Goal: Task Accomplishment & Management: Use online tool/utility

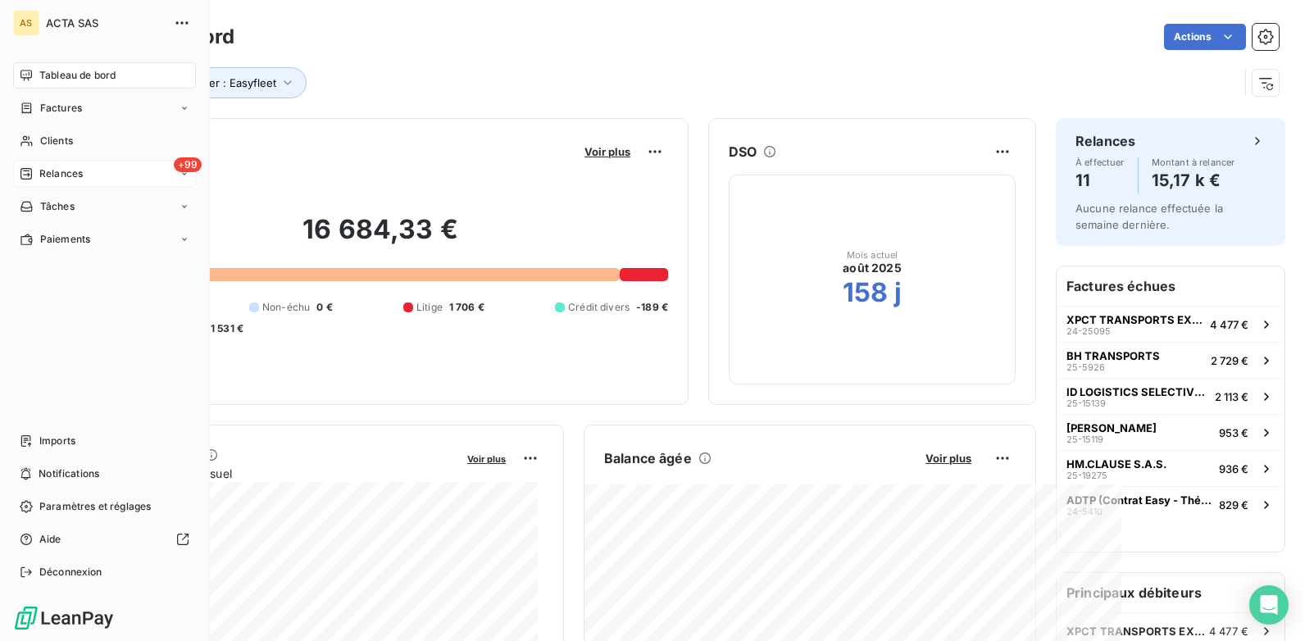
click at [129, 176] on div "+99 Relances" at bounding box center [104, 174] width 183 height 26
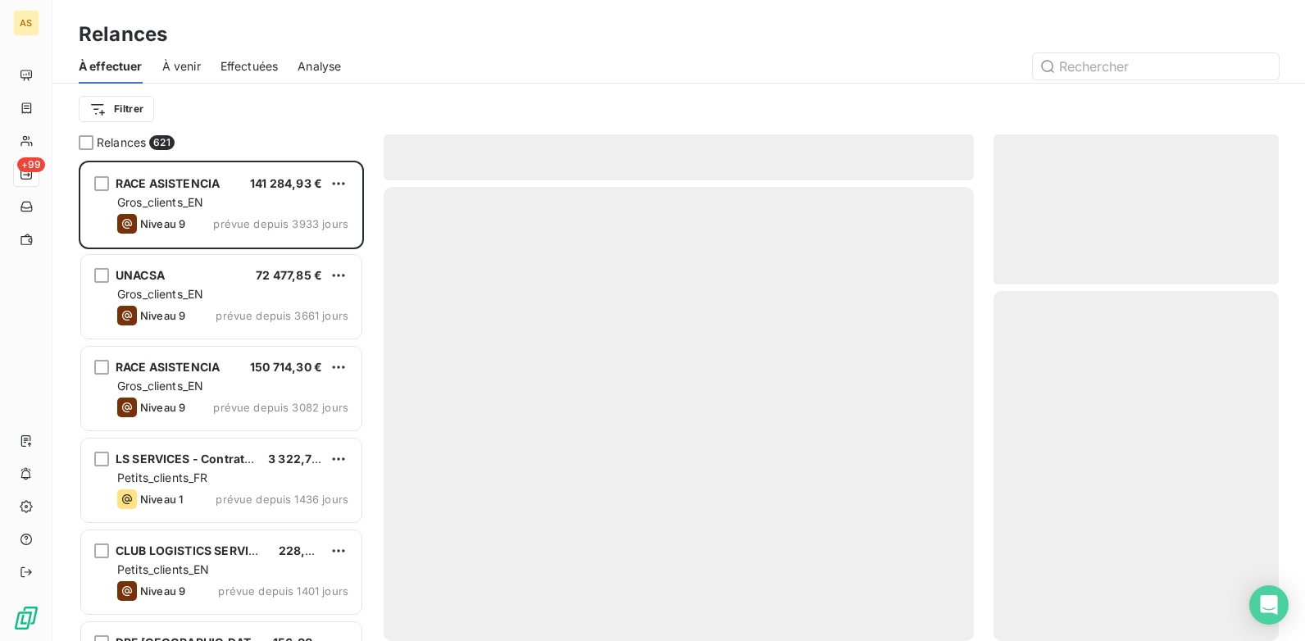
scroll to position [468, 273]
click at [253, 55] on div "Effectuées" at bounding box center [249, 66] width 58 height 34
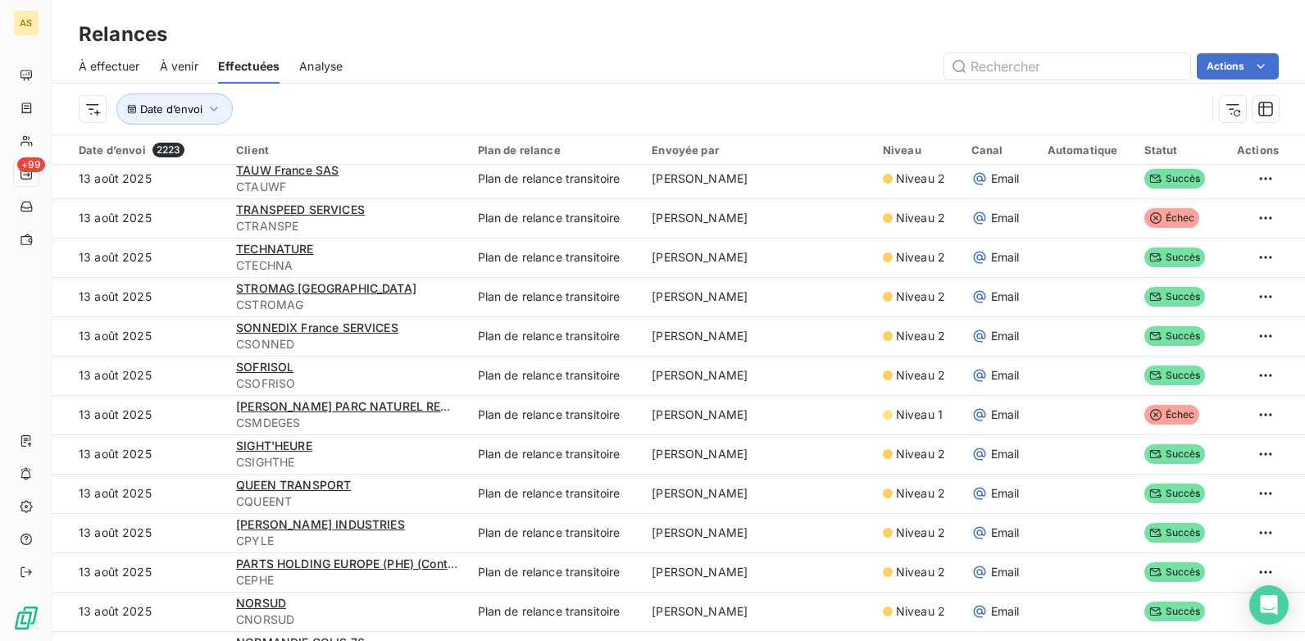
scroll to position [328, 0]
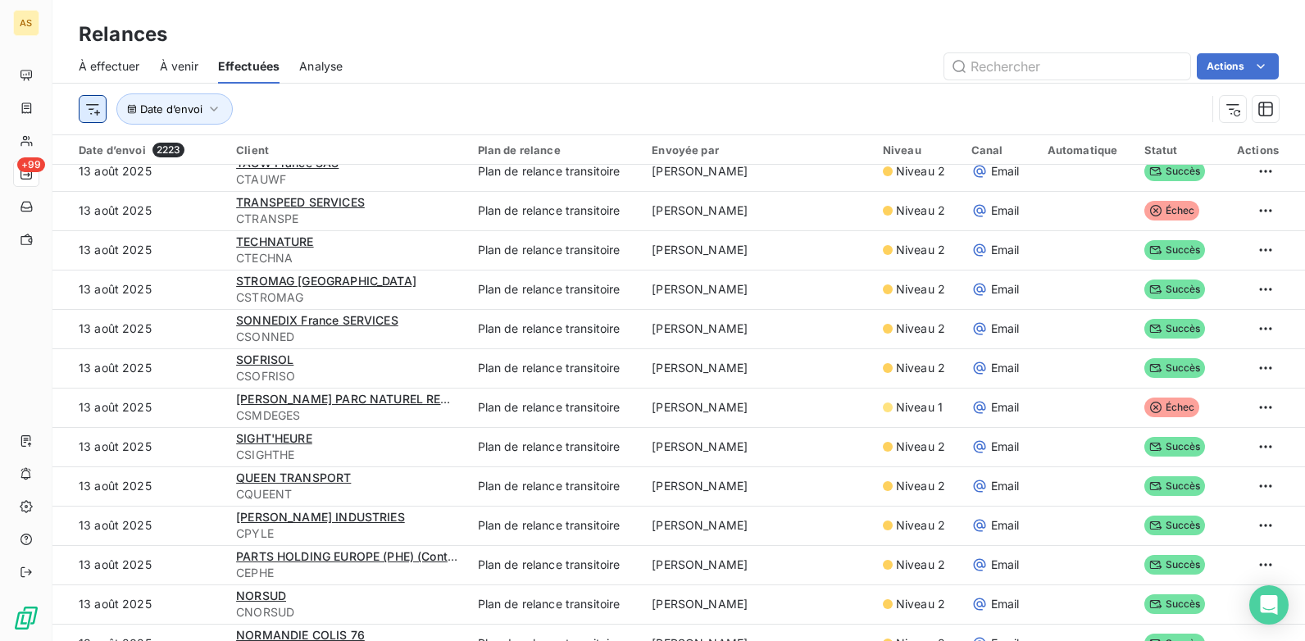
click at [98, 110] on html "AS +99 Relances À effectuer À venir Effectuées Analyse Actions Date d’envoi Dat…" at bounding box center [652, 320] width 1305 height 641
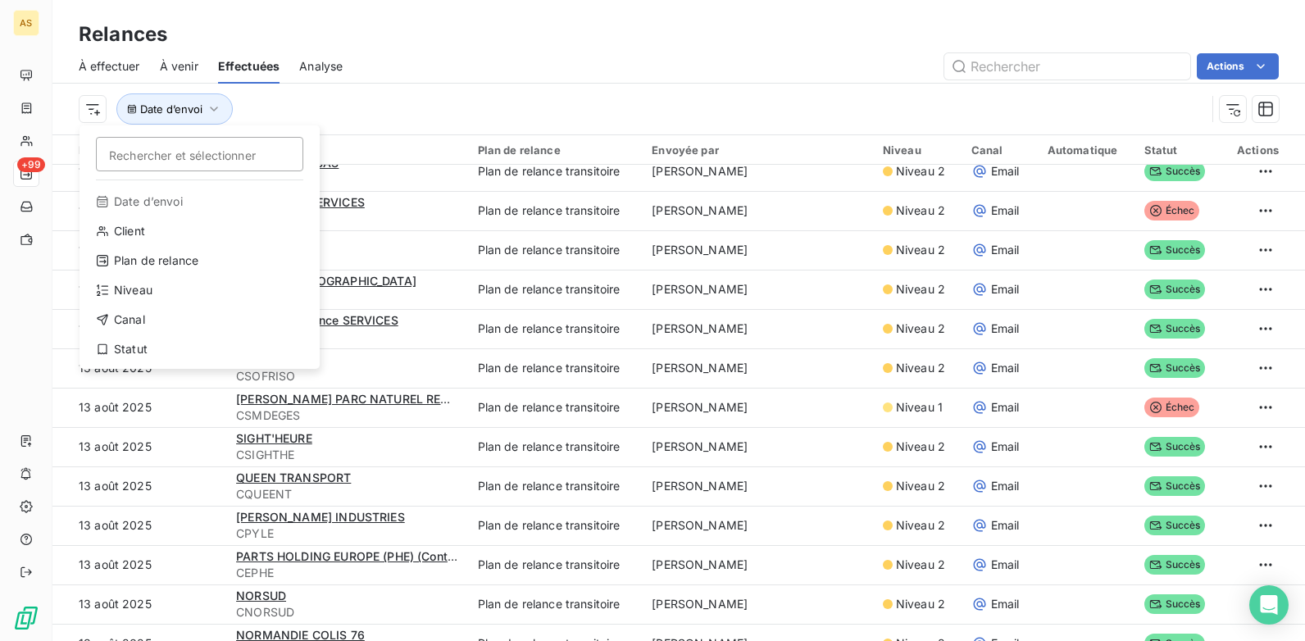
click at [228, 111] on html "AS +99 Relances À effectuer À venir Effectuées Analyse Actions Rechercher et sé…" at bounding box center [652, 320] width 1305 height 641
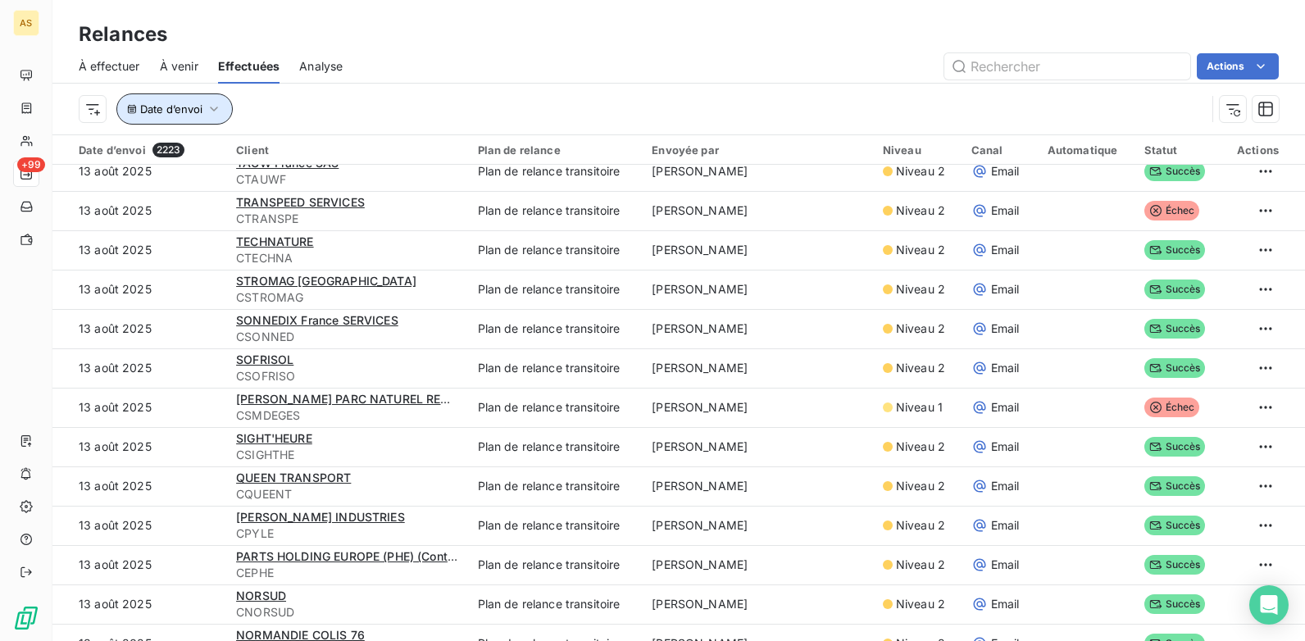
click at [220, 110] on icon "button" at bounding box center [214, 109] width 16 height 16
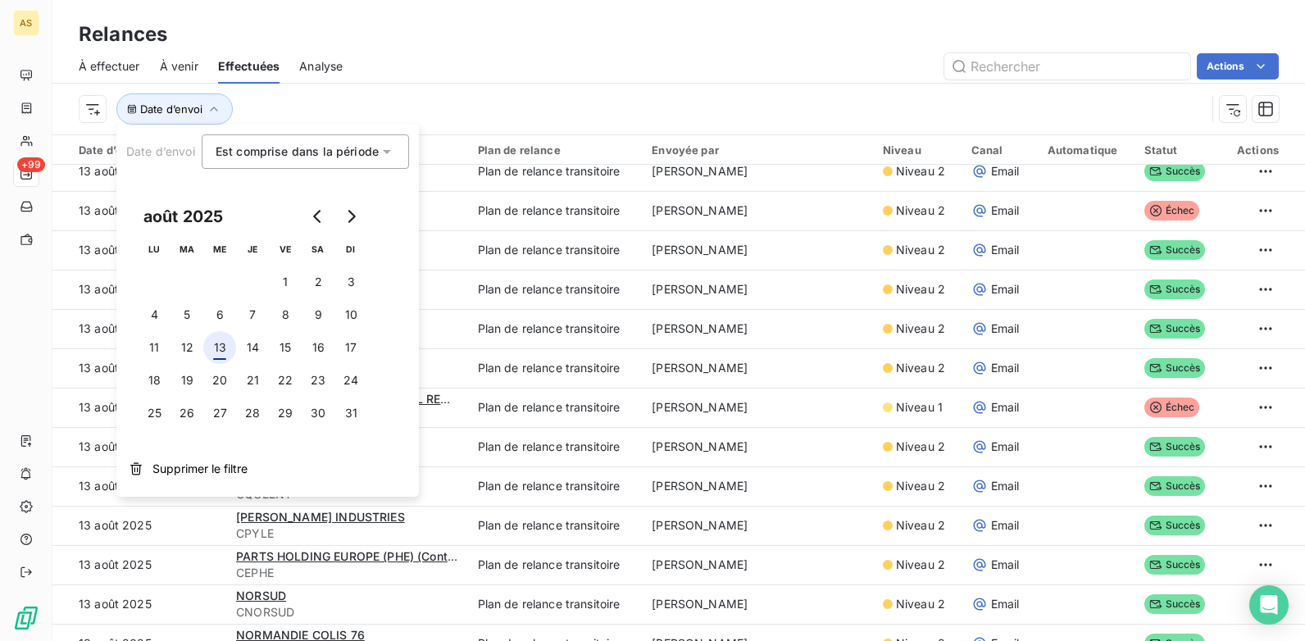
click at [220, 347] on button "13" at bounding box center [219, 347] width 33 height 33
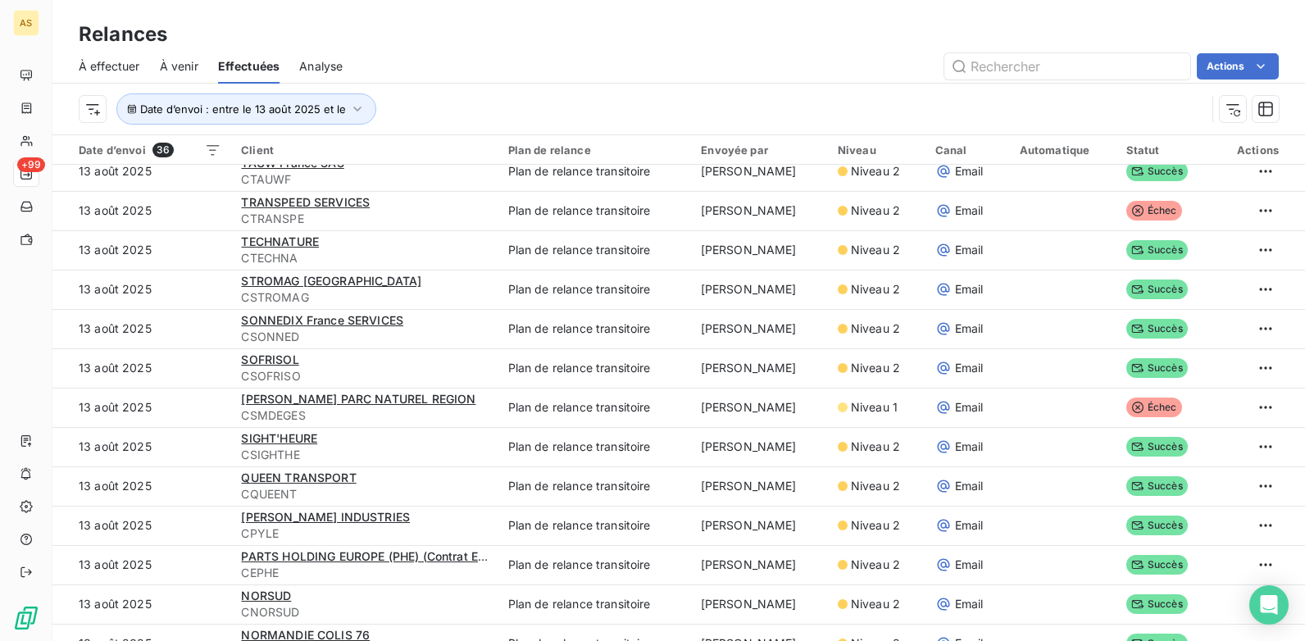
click at [647, 35] on div "Relances" at bounding box center [678, 35] width 1252 height 30
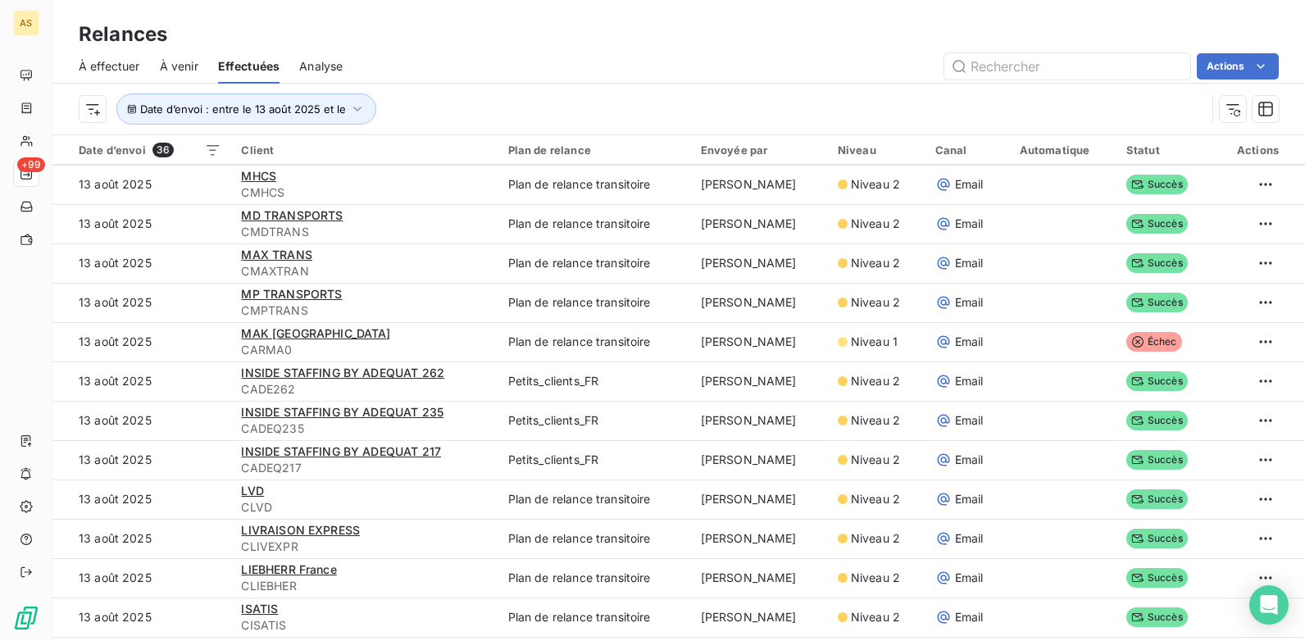
scroll to position [941, 0]
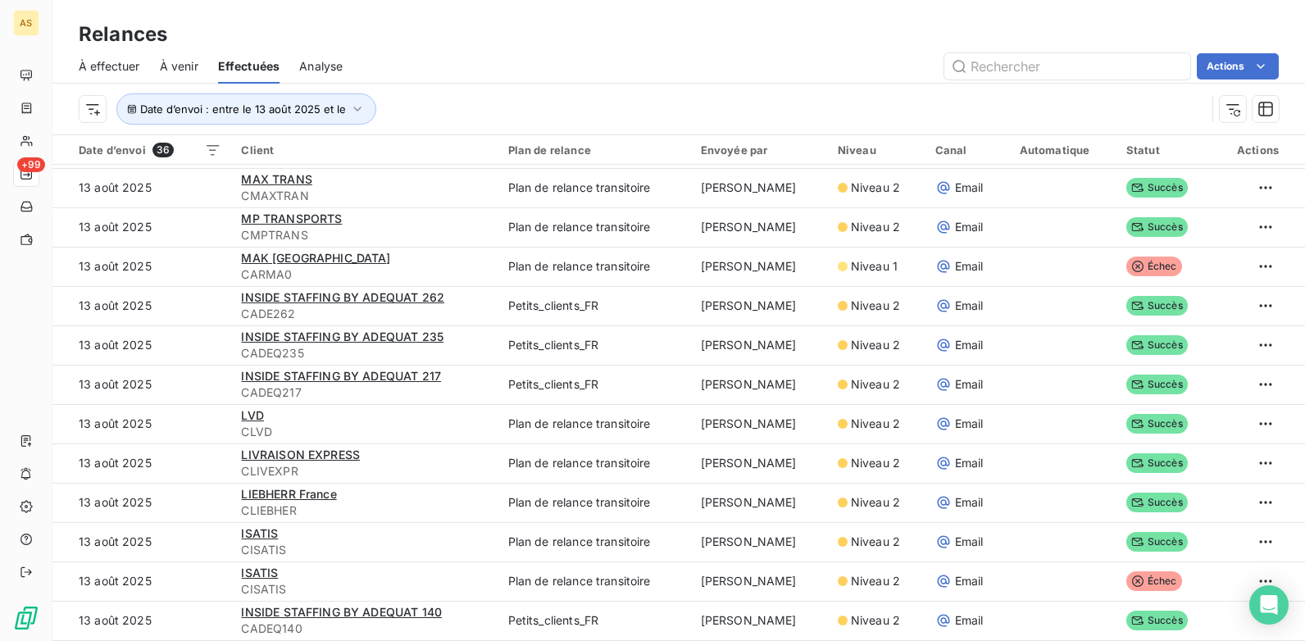
click at [329, 73] on span "Analyse" at bounding box center [320, 66] width 43 height 16
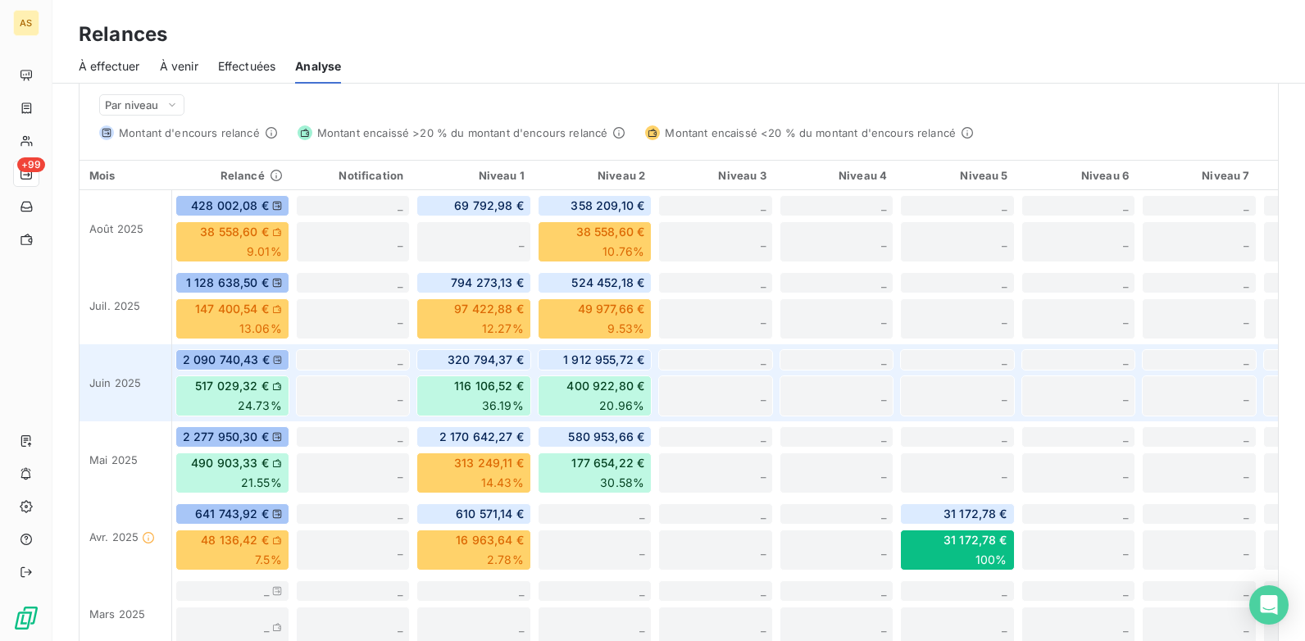
scroll to position [359, 0]
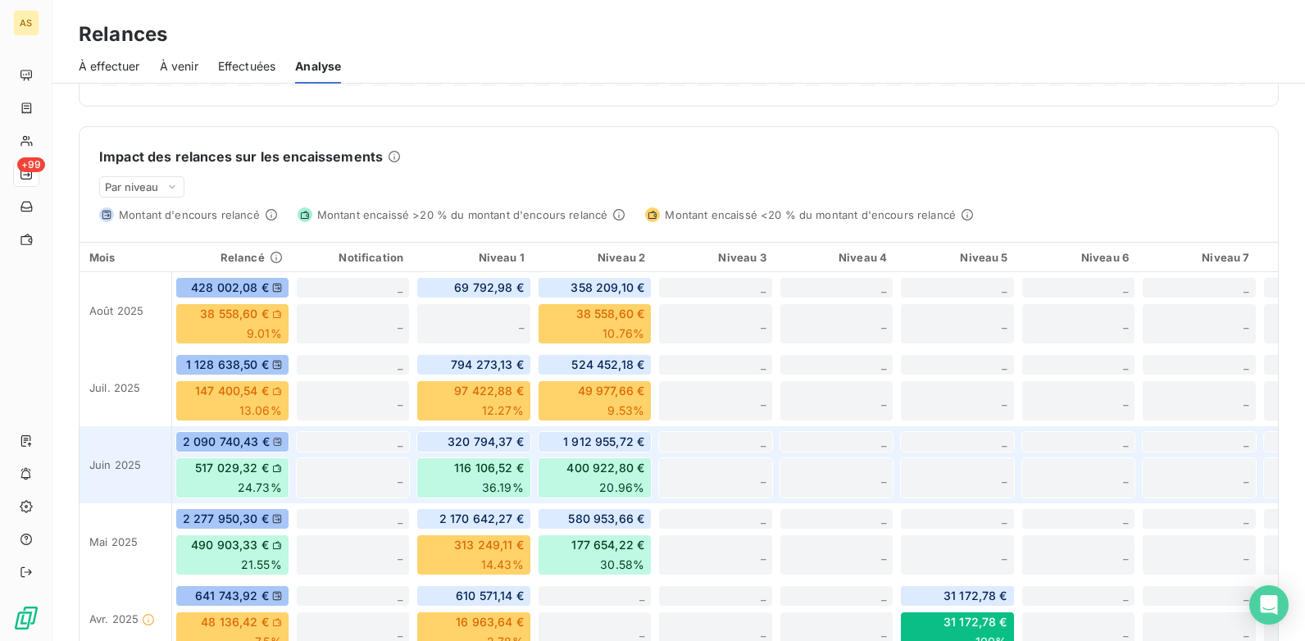
click at [275, 441] on icon at bounding box center [277, 442] width 9 height 10
click at [241, 435] on span "2 090 740,43 €" at bounding box center [226, 442] width 87 height 16
click at [250, 460] on span "517 029,32 €" at bounding box center [232, 468] width 74 height 16
drag, startPoint x: 250, startPoint y: 460, endPoint x: 399, endPoint y: 429, distance: 152.2
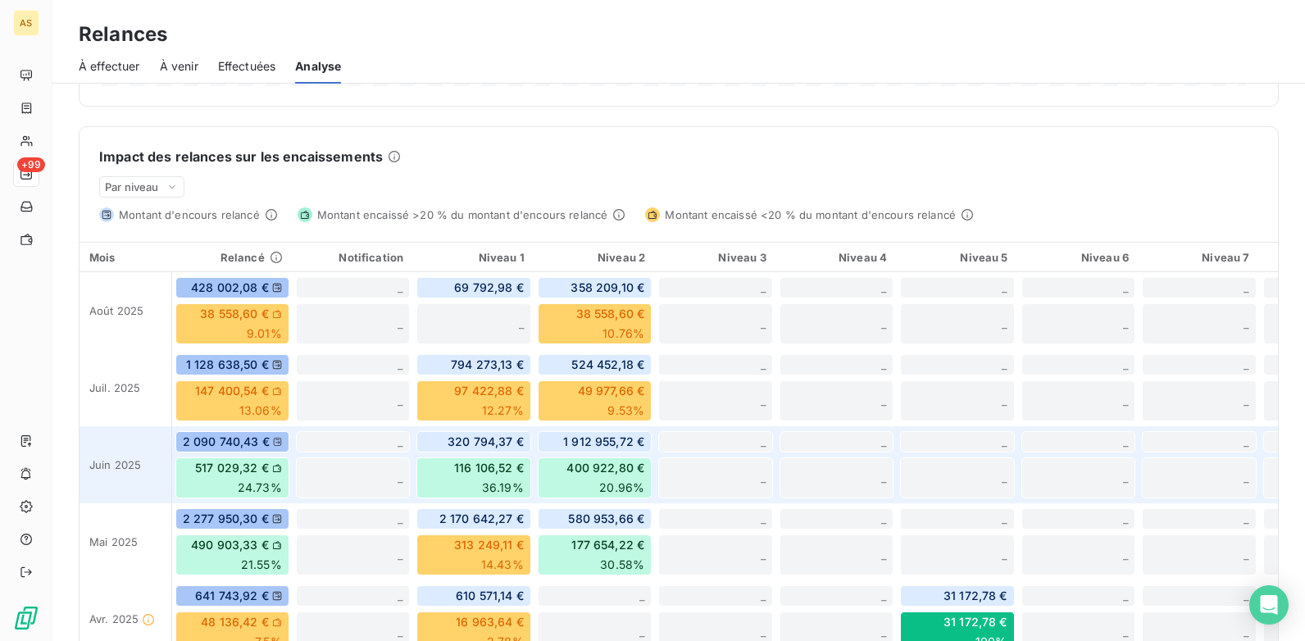
click at [399, 429] on div "_ _" at bounding box center [353, 464] width 120 height 77
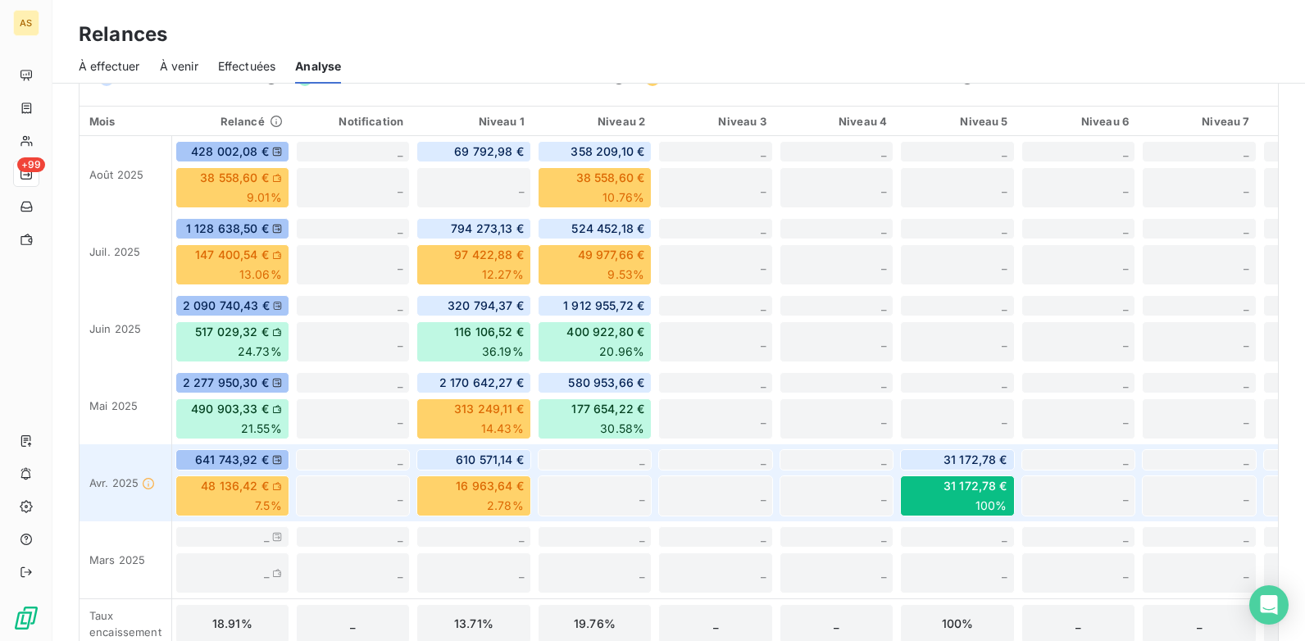
scroll to position [523, 0]
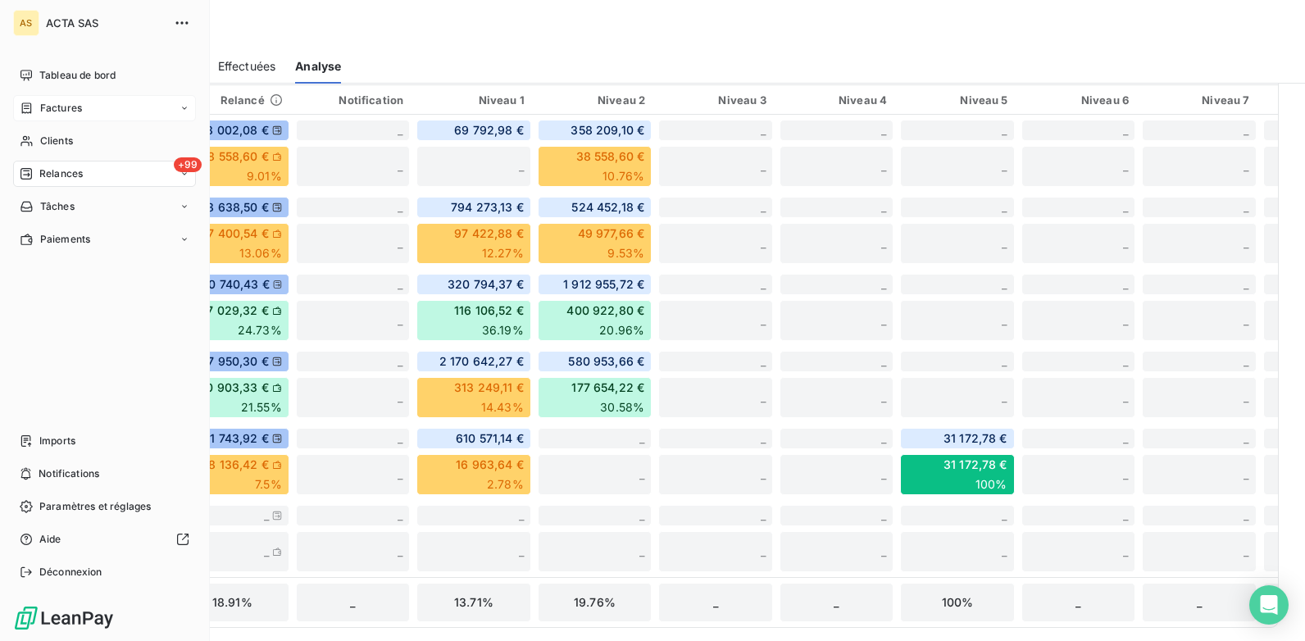
click at [43, 109] on span "Factures" at bounding box center [61, 108] width 42 height 15
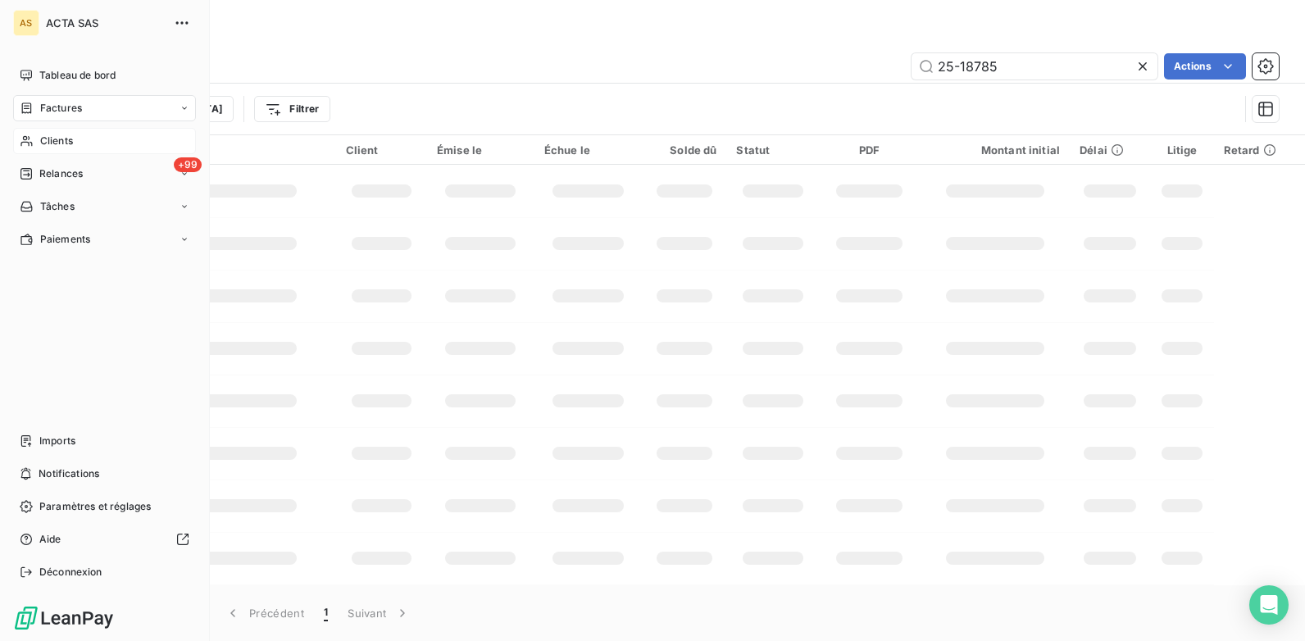
click at [83, 137] on div "Clients" at bounding box center [104, 141] width 183 height 26
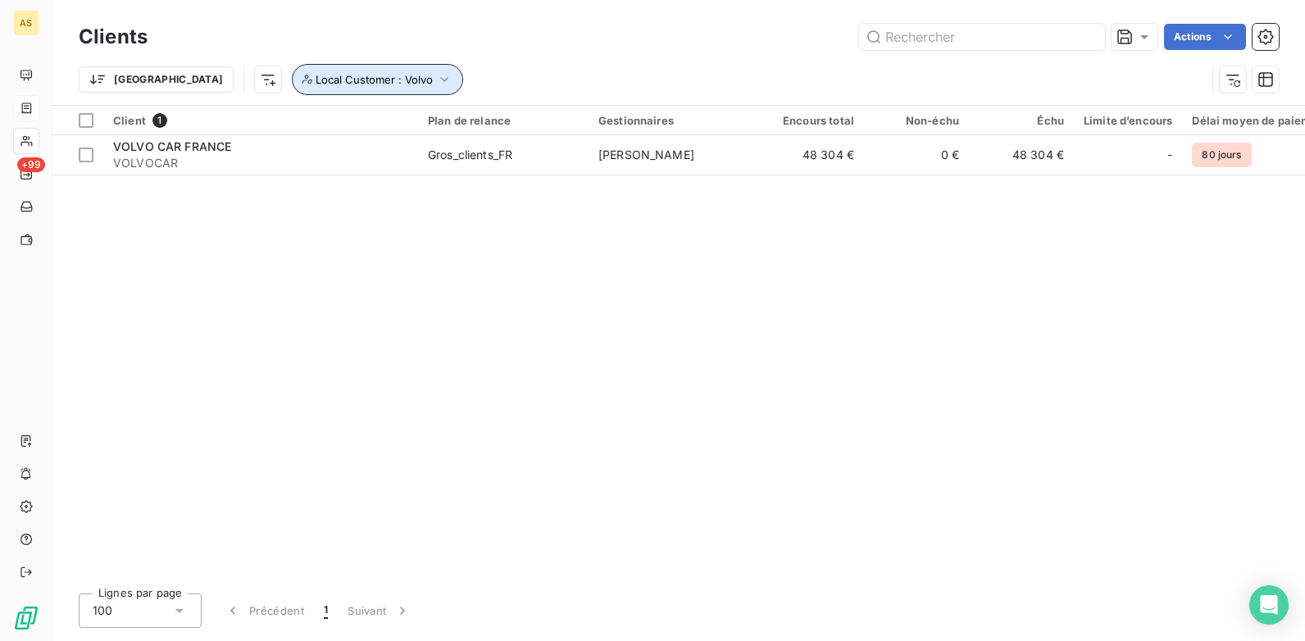
click at [361, 68] on button "Local Customer : Volvo" at bounding box center [377, 79] width 171 height 31
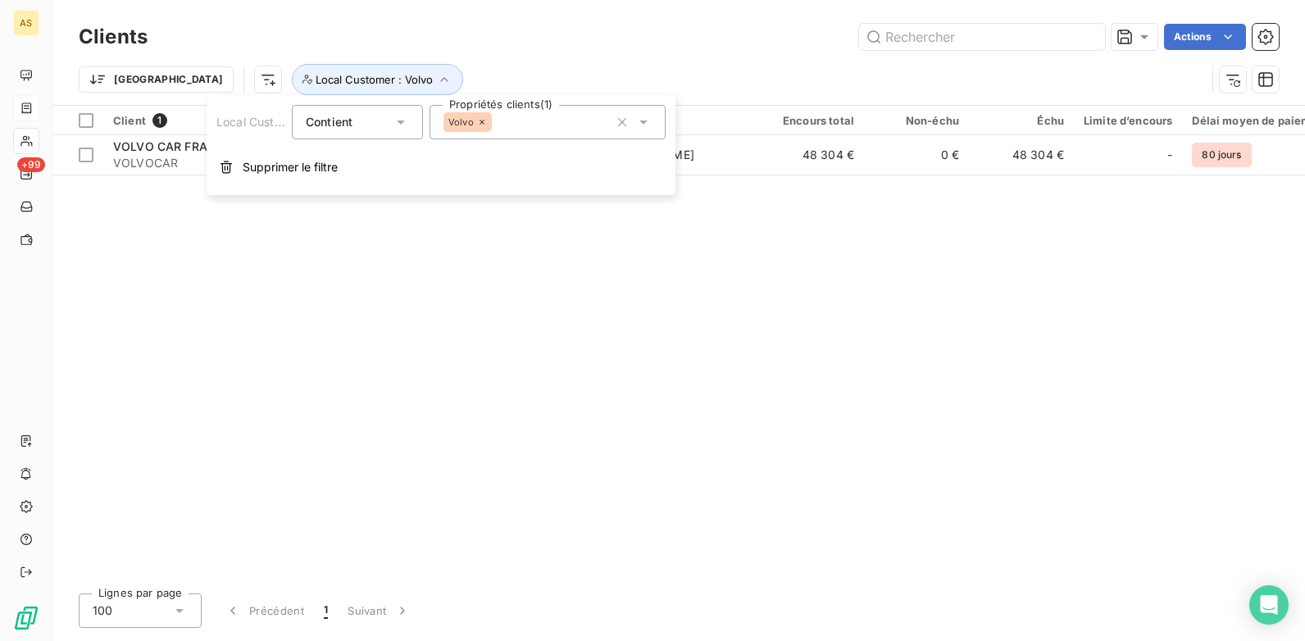
click at [647, 120] on icon at bounding box center [643, 122] width 8 height 4
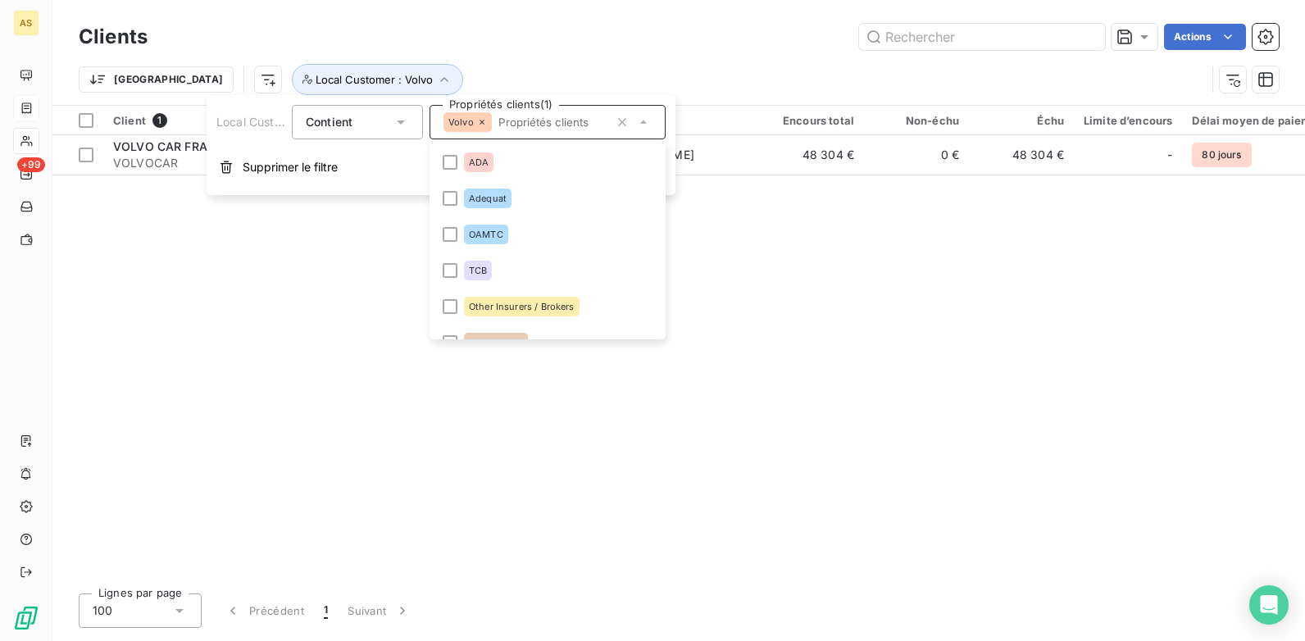
drag, startPoint x: 284, startPoint y: 388, endPoint x: 285, endPoint y: 375, distance: 13.2
click at [285, 375] on div "Client 1 Plan de relance Gestionnaires Encours total Non-échu Échu Limite d’enc…" at bounding box center [678, 343] width 1252 height 475
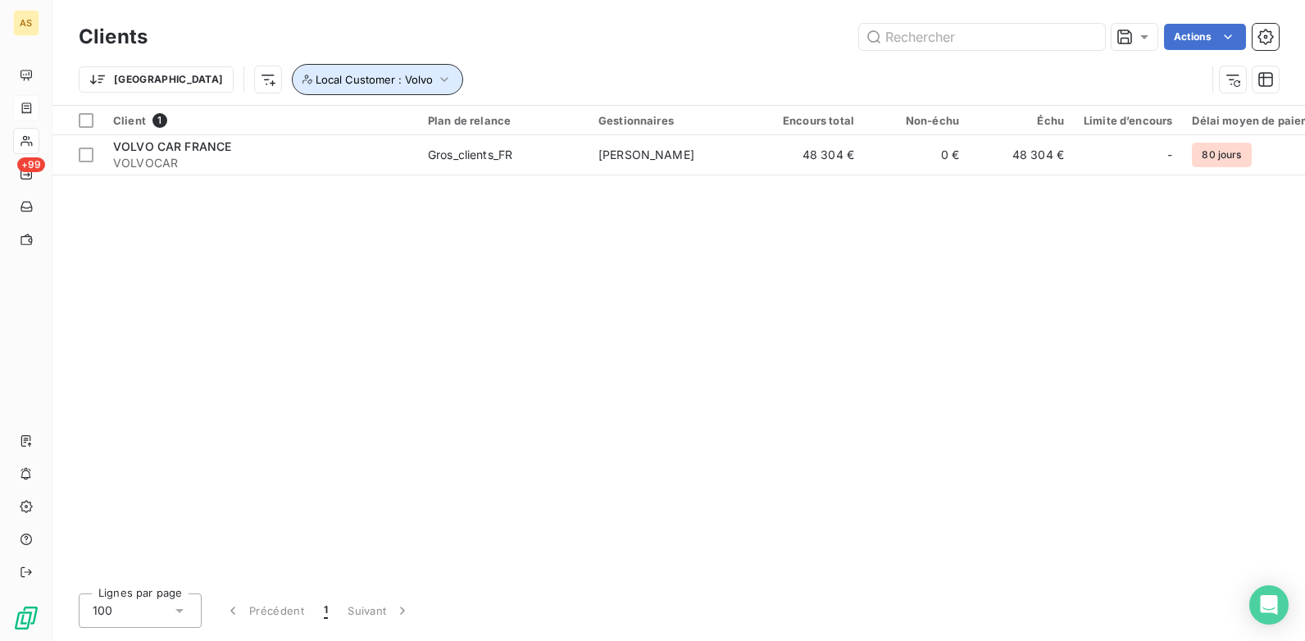
drag, startPoint x: 354, startPoint y: 75, endPoint x: 345, endPoint y: 69, distance: 10.7
click at [347, 71] on button "Local Customer : Volvo" at bounding box center [377, 79] width 171 height 31
